Goal: Complete application form

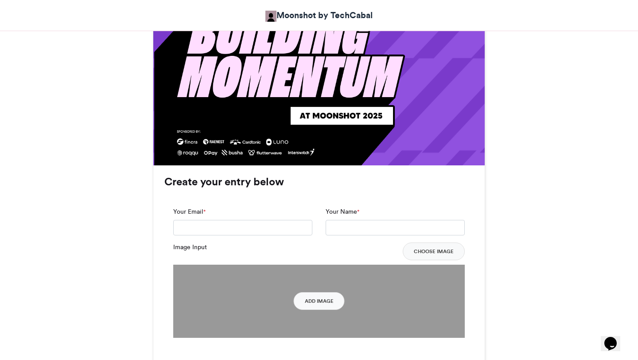
scroll to position [531, 0]
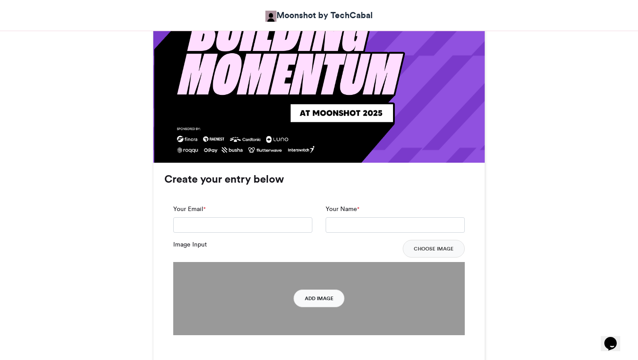
click at [320, 299] on button "Add Image" at bounding box center [319, 298] width 51 height 18
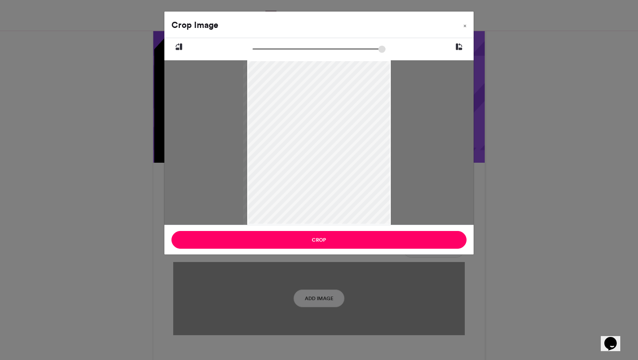
drag, startPoint x: 388, startPoint y: 61, endPoint x: 386, endPoint y: 75, distance: 14.3
click at [386, 75] on div at bounding box center [317, 142] width 148 height 164
drag, startPoint x: 387, startPoint y: 62, endPoint x: 387, endPoint y: 94, distance: 31.9
click at [387, 94] on div at bounding box center [317, 142] width 148 height 164
click at [458, 41] on icon at bounding box center [459, 47] width 8 height 12
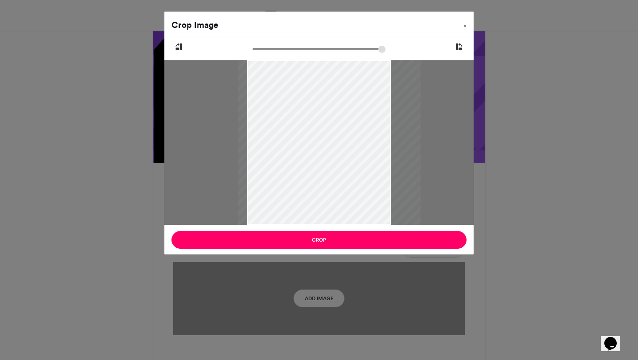
click at [453, 46] on button at bounding box center [459, 47] width 29 height 18
drag, startPoint x: 266, startPoint y: 47, endPoint x: 276, endPoint y: 47, distance: 9.8
type input "******"
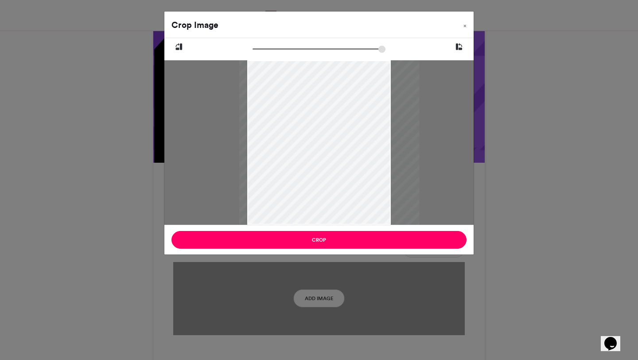
click at [276, 47] on input "zoom" at bounding box center [319, 49] width 133 height 8
drag, startPoint x: 296, startPoint y: 125, endPoint x: 279, endPoint y: 94, distance: 34.5
click at [279, 94] on div at bounding box center [313, 125] width 180 height 200
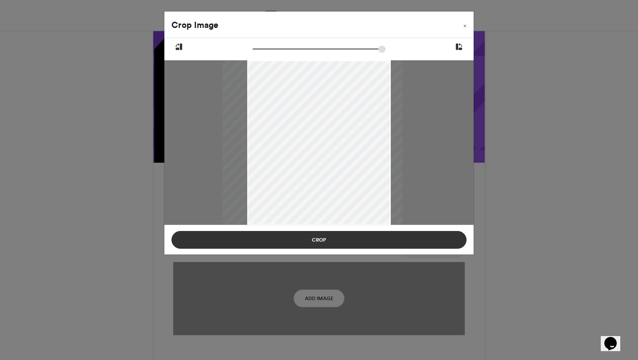
click at [323, 243] on button "Crop" at bounding box center [319, 240] width 295 height 18
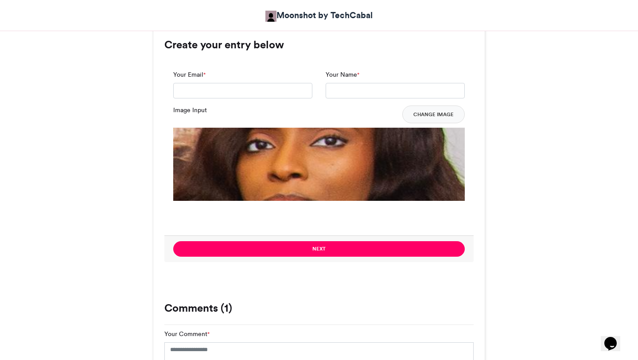
scroll to position [672, 0]
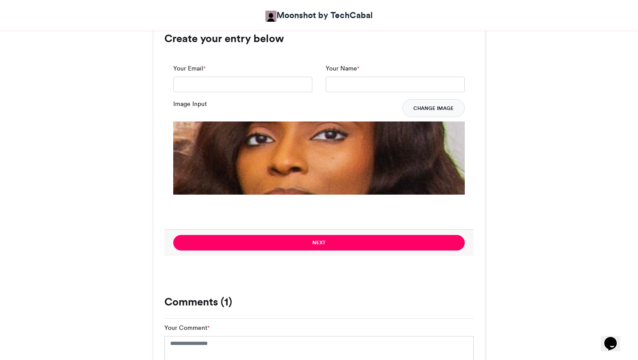
click at [438, 110] on button "Change Image" at bounding box center [433, 108] width 63 height 18
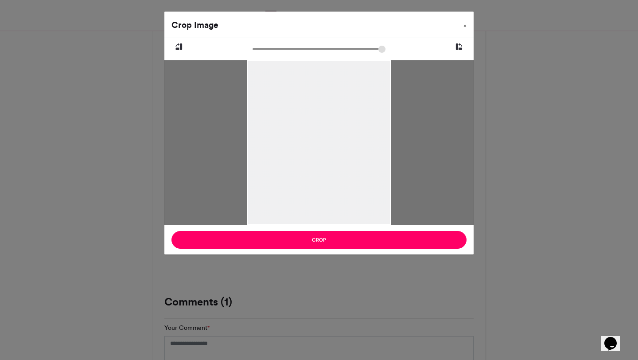
drag, startPoint x: 388, startPoint y: 223, endPoint x: 384, endPoint y: 208, distance: 14.9
click at [384, 208] on div at bounding box center [318, 149] width 143 height 179
drag, startPoint x: 259, startPoint y: 47, endPoint x: 262, endPoint y: 54, distance: 7.3
click at [262, 53] on input "zoom" at bounding box center [319, 49] width 133 height 8
drag, startPoint x: 299, startPoint y: 105, endPoint x: 297, endPoint y: 190, distance: 84.3
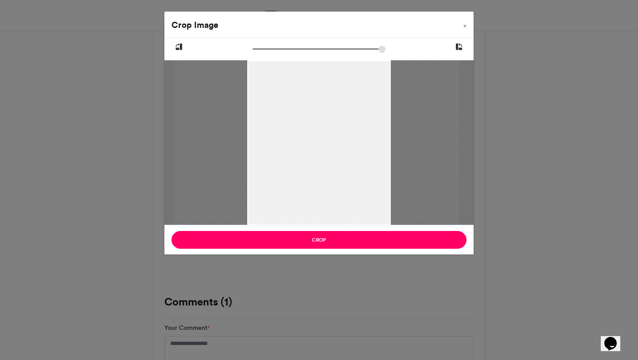
click at [297, 190] on div at bounding box center [317, 234] width 285 height 356
drag, startPoint x: 297, startPoint y: 190, endPoint x: 297, endPoint y: 185, distance: 4.9
click at [297, 185] on div at bounding box center [317, 229] width 285 height 356
type input "******"
click at [264, 47] on input "zoom" at bounding box center [319, 49] width 133 height 8
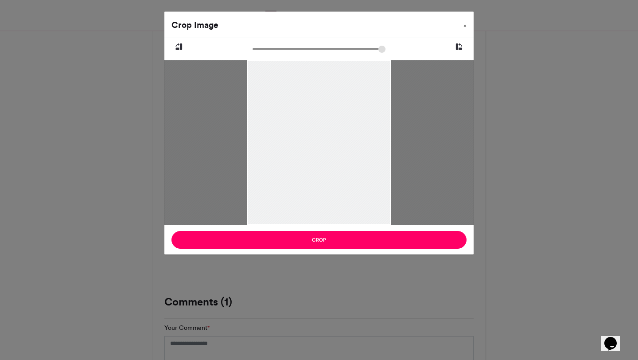
drag, startPoint x: 291, startPoint y: 99, endPoint x: 298, endPoint y: 94, distance: 8.6
click at [298, 94] on div at bounding box center [324, 235] width 321 height 401
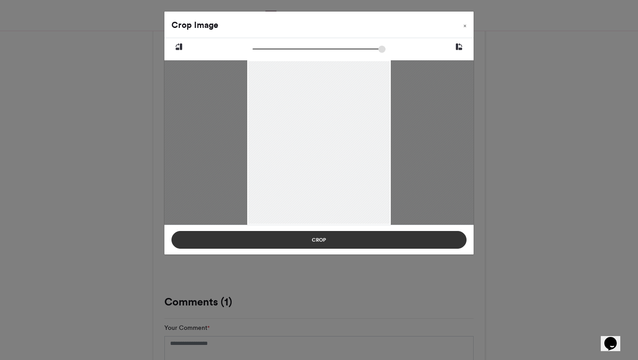
click at [332, 247] on button "Crop" at bounding box center [319, 240] width 295 height 18
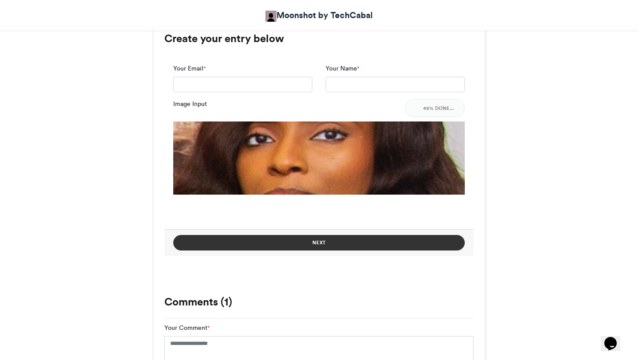
click at [387, 240] on button "Next" at bounding box center [319, 243] width 292 height 16
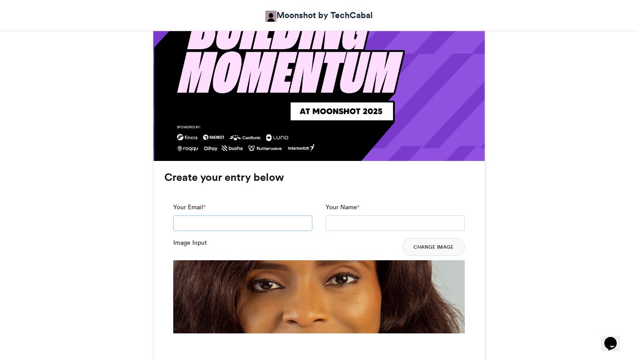
scroll to position [534, 0]
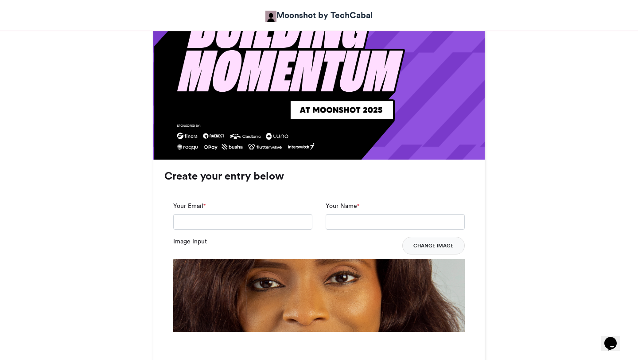
click at [426, 246] on button "Change Image" at bounding box center [433, 246] width 63 height 18
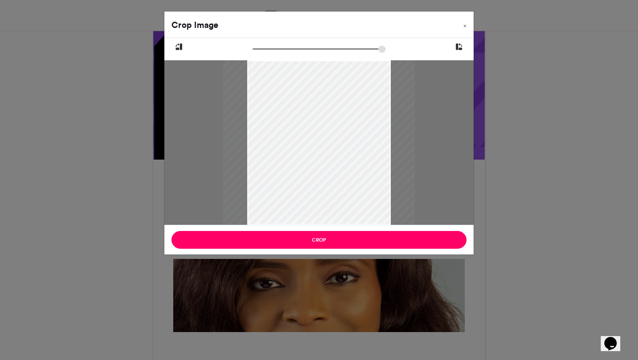
drag, startPoint x: 372, startPoint y: 98, endPoint x: 374, endPoint y: 77, distance: 20.9
click at [374, 77] on div at bounding box center [319, 142] width 192 height 164
type input "******"
click at [262, 48] on input "zoom" at bounding box center [319, 49] width 133 height 8
drag, startPoint x: 296, startPoint y: 97, endPoint x: 296, endPoint y: 78, distance: 19.1
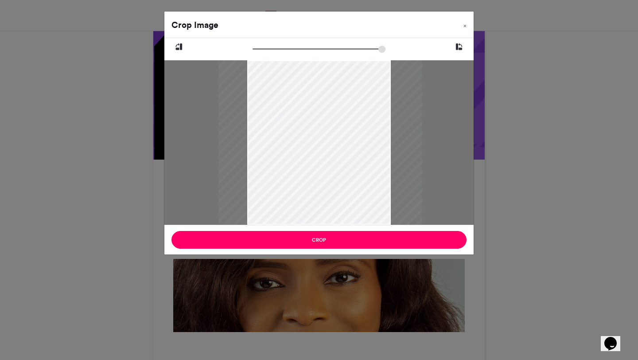
click at [296, 78] on div at bounding box center [321, 138] width 204 height 175
drag, startPoint x: 332, startPoint y: 147, endPoint x: 339, endPoint y: 146, distance: 6.7
click at [339, 146] on div at bounding box center [327, 138] width 204 height 175
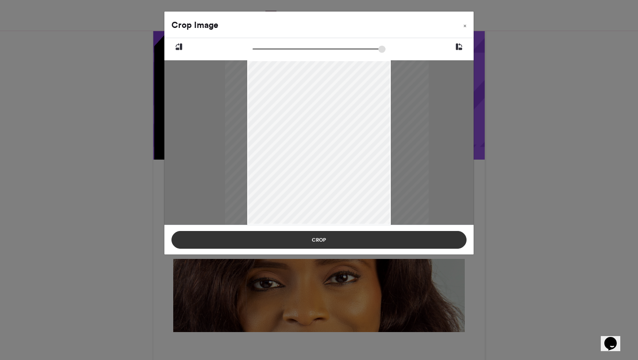
click at [350, 239] on button "Crop" at bounding box center [319, 240] width 295 height 18
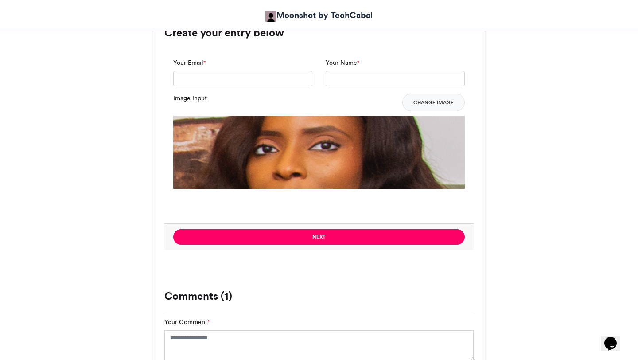
scroll to position [678, 0]
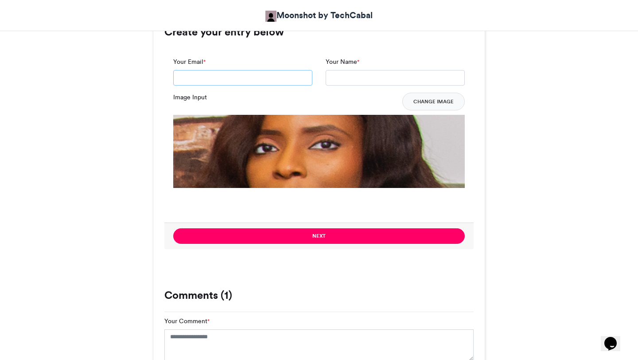
click at [290, 81] on input "Your Email *" at bounding box center [242, 78] width 139 height 16
type input "**********"
click at [344, 80] on input "Your Name *" at bounding box center [395, 78] width 139 height 16
type input "**********"
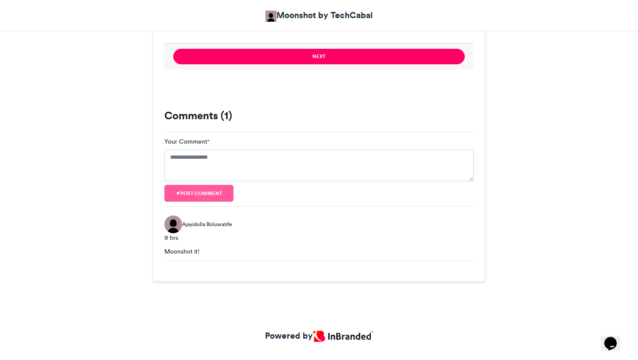
scroll to position [855, 0]
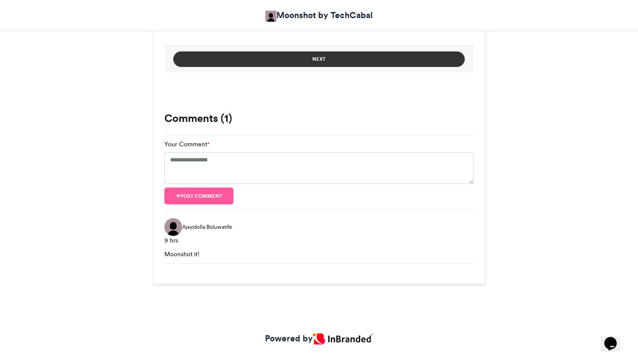
click at [264, 63] on button "Next" at bounding box center [319, 59] width 292 height 16
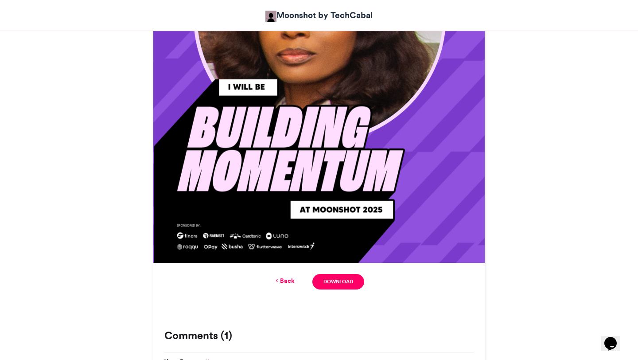
scroll to position [434, 0]
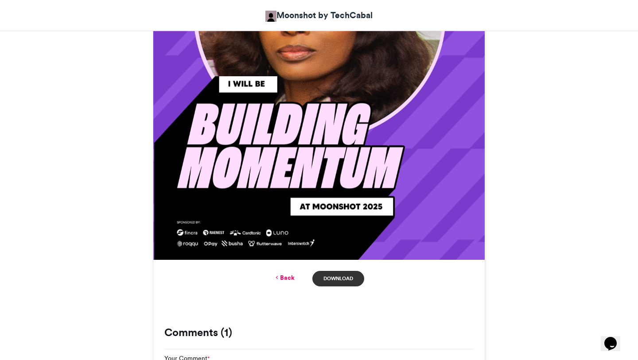
click at [344, 274] on link "Download" at bounding box center [339, 279] width 52 height 16
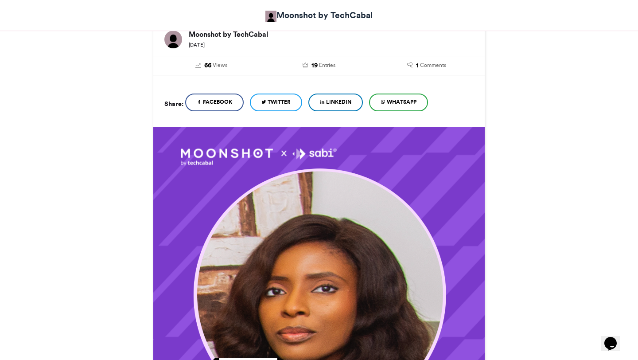
scroll to position [126, 0]
